Goal: Book appointment/travel/reservation

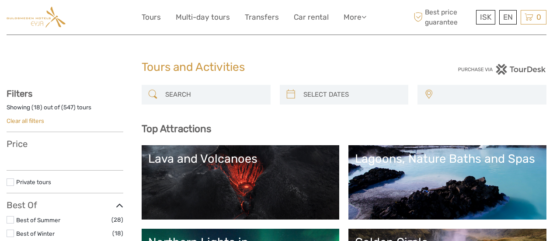
select select
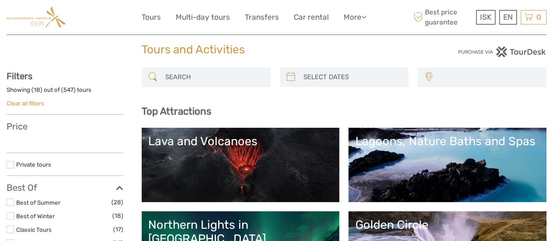
select select
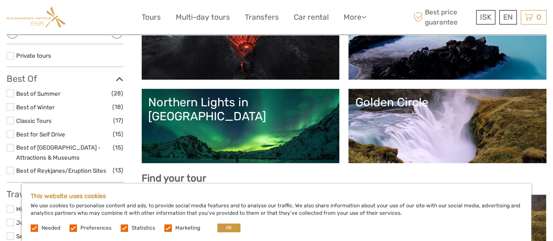
click at [326, 104] on div "Northern Lights in [GEOGRAPHIC_DATA]" at bounding box center [240, 109] width 185 height 28
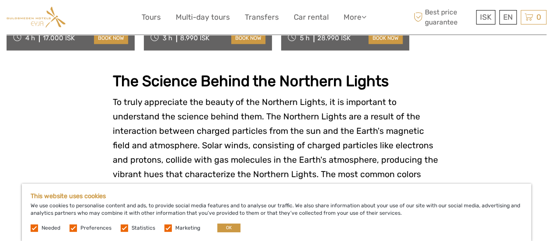
scroll to position [781, 0]
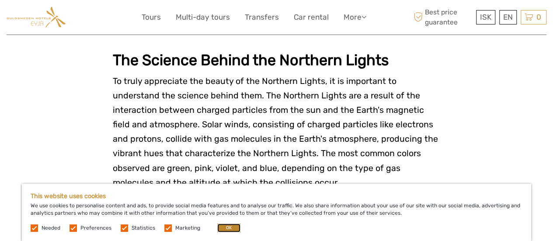
click at [232, 229] on button "OK" at bounding box center [228, 228] width 23 height 9
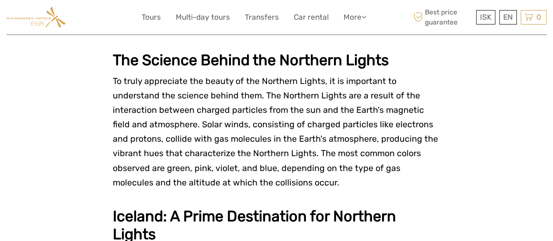
scroll to position [0, 0]
